Goal: Transaction & Acquisition: Purchase product/service

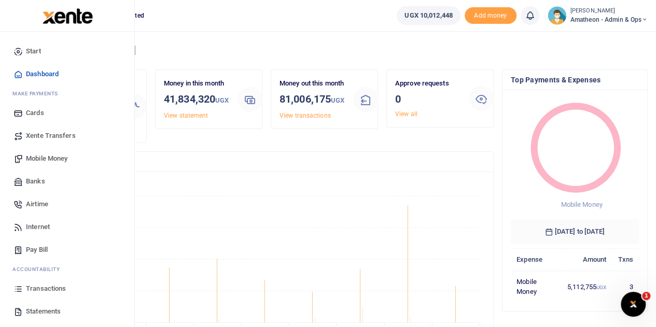
click at [38, 160] on span "Mobile Money" at bounding box center [47, 159] width 42 height 10
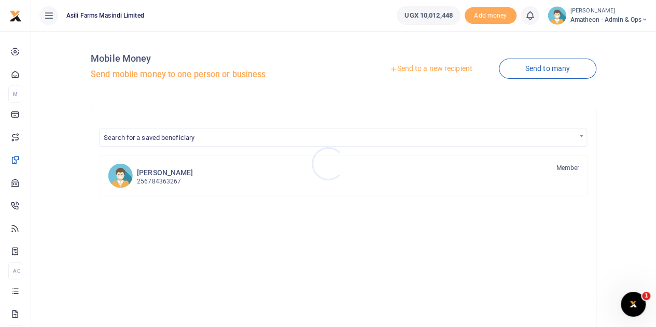
click at [415, 71] on div at bounding box center [328, 163] width 656 height 327
click at [417, 70] on link "Send to a new recipient" at bounding box center [430, 69] width 135 height 19
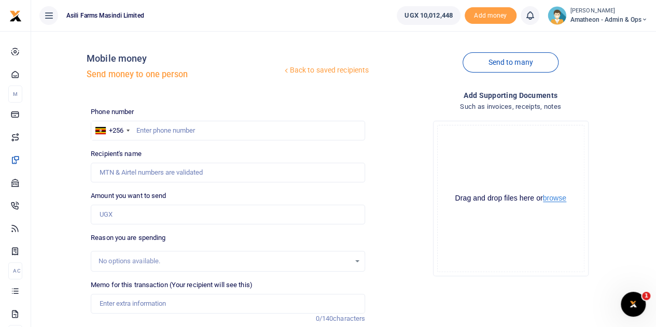
click at [560, 202] on button "browse" at bounding box center [554, 199] width 23 height 8
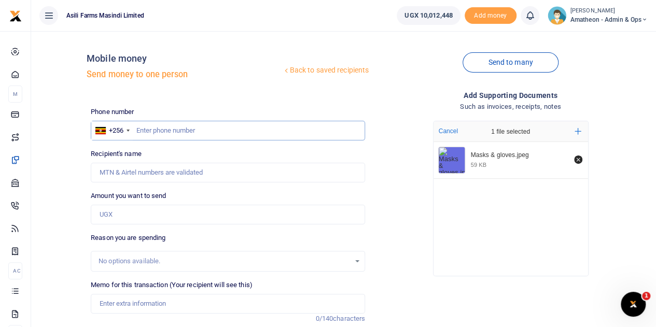
click at [181, 131] on input "text" at bounding box center [228, 131] width 274 height 20
type input "781369760"
type input "Gloria Ngonzi"
type input "781369760"
click at [130, 215] on input "Amount you want to send" at bounding box center [228, 215] width 274 height 20
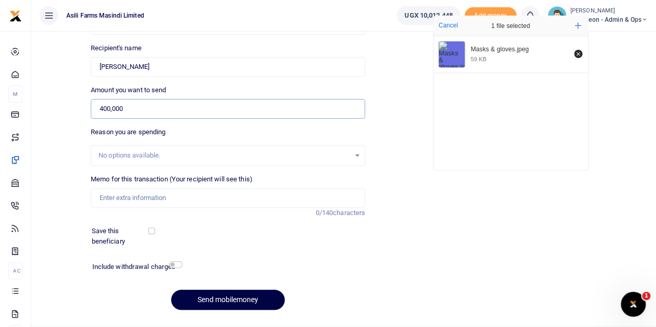
scroll to position [131, 0]
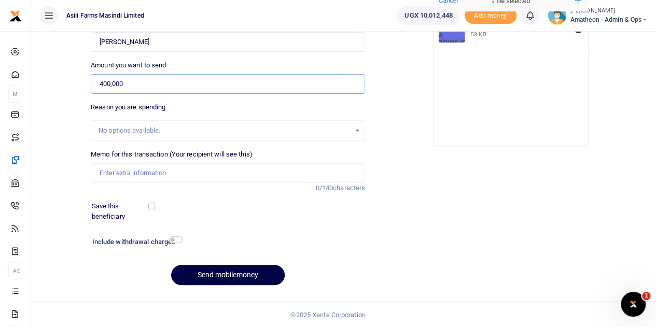
type input "400,000"
click at [113, 167] on input "Memo for this transaction (Your recipient will see this)" at bounding box center [228, 173] width 274 height 20
type input "Masks and gloves for Amatheon"
click at [220, 274] on button "Send mobilemoney" at bounding box center [228, 275] width 114 height 20
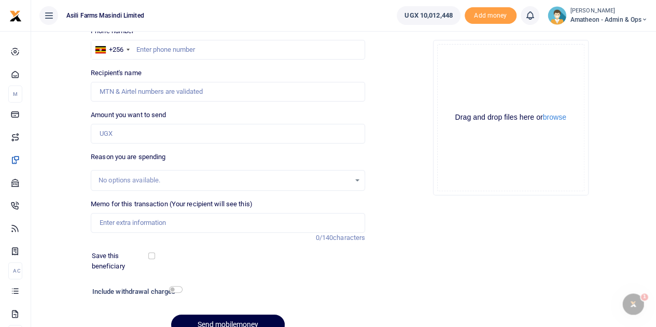
scroll to position [27, 0]
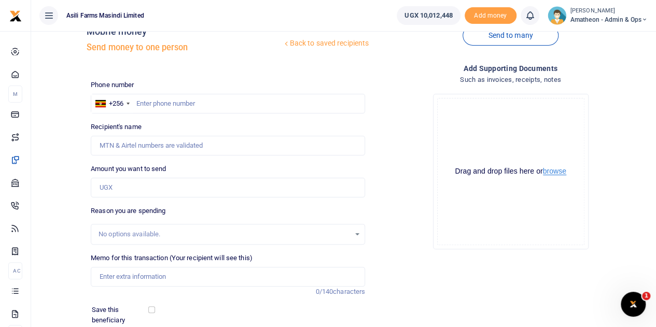
click at [557, 172] on button "browse" at bounding box center [554, 172] width 23 height 8
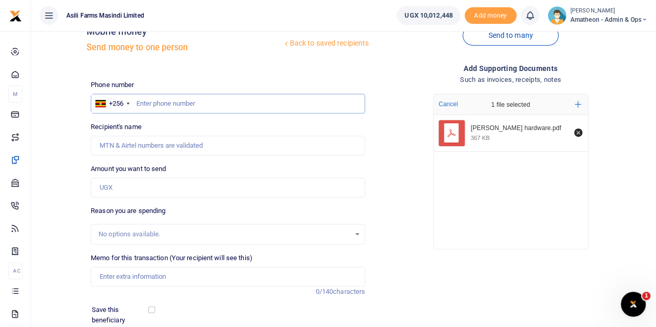
click at [163, 107] on input "text" at bounding box center [228, 104] width 274 height 20
type input "759733736"
click at [123, 190] on input "Amount you want to send" at bounding box center [228, 188] width 274 height 20
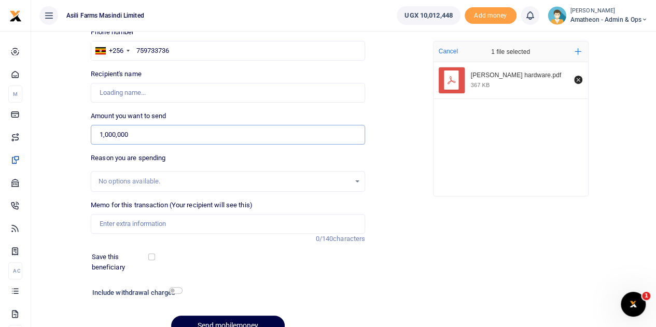
scroll to position [131, 0]
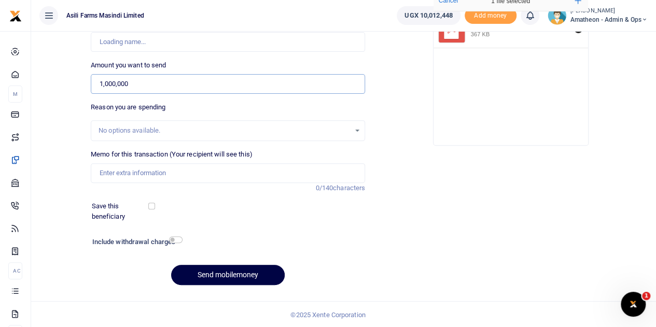
type input "1,000,000"
click at [135, 171] on input "Memo for this transaction (Your recipient will see this)" at bounding box center [228, 173] width 274 height 20
type input "Stephen Mutibwa"
type input "Workshop consumables for Amatheon"
click at [229, 272] on button "Send mobilemoney" at bounding box center [228, 275] width 114 height 20
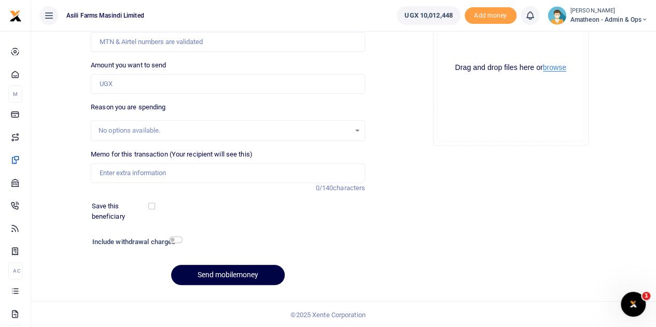
click at [556, 65] on button "browse" at bounding box center [554, 68] width 23 height 8
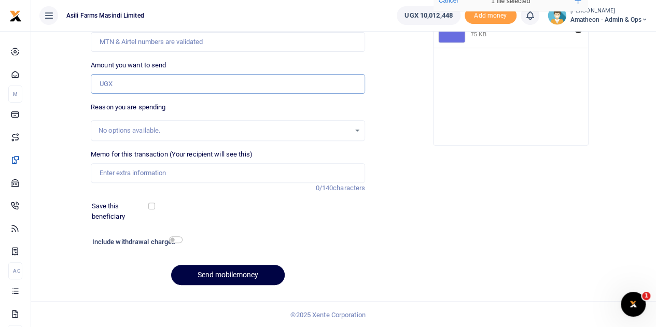
click at [123, 75] on input "Amount you want to send" at bounding box center [228, 84] width 274 height 20
type input "12,000"
click at [149, 171] on input "Memo for this transaction (Your recipient will see this)" at bounding box center [228, 173] width 274 height 20
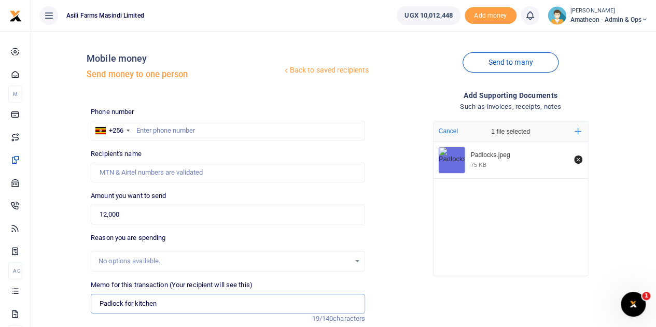
type input "Padlock for kitchen"
click at [168, 130] on input "text" at bounding box center [228, 131] width 274 height 20
type input "1"
type input "779686091"
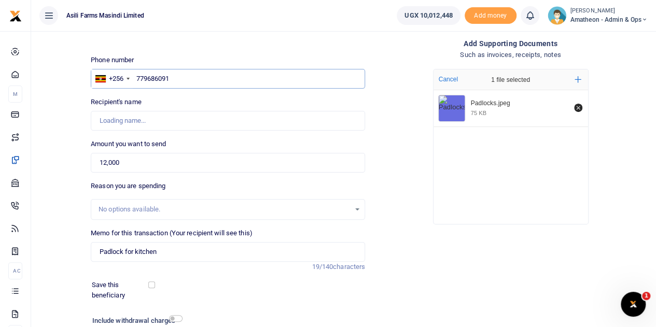
type input "Daphine Nakato"
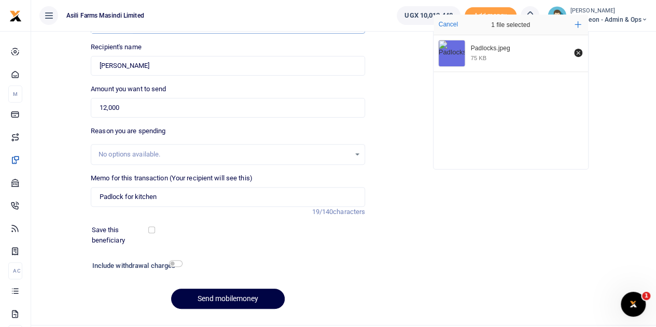
scroll to position [131, 0]
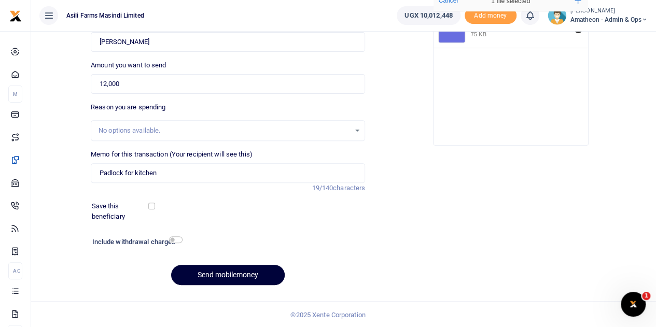
type input "779686091"
click at [225, 271] on button "Send mobilemoney" at bounding box center [228, 275] width 114 height 20
